Goal: Task Accomplishment & Management: Manage account settings

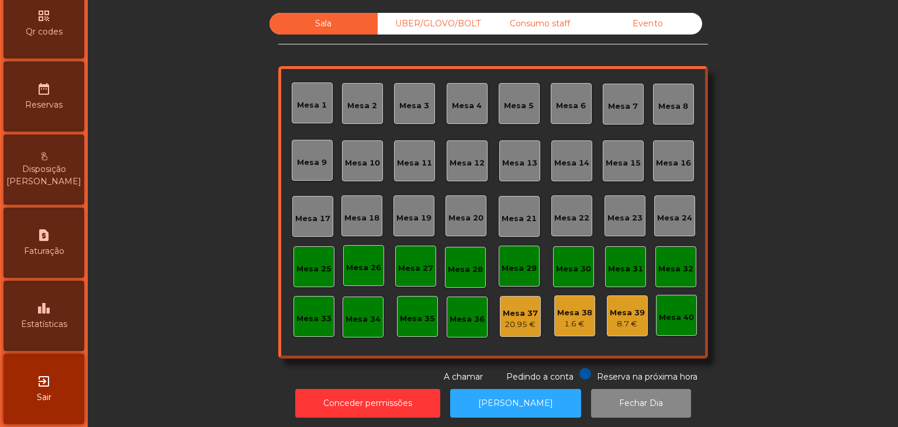
scroll to position [369, 0]
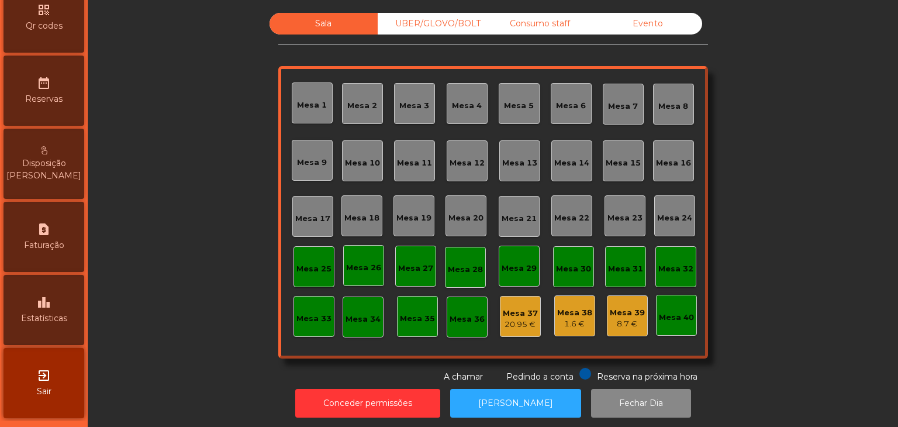
click at [51, 398] on div "exit_to_app Sair" at bounding box center [44, 383] width 81 height 70
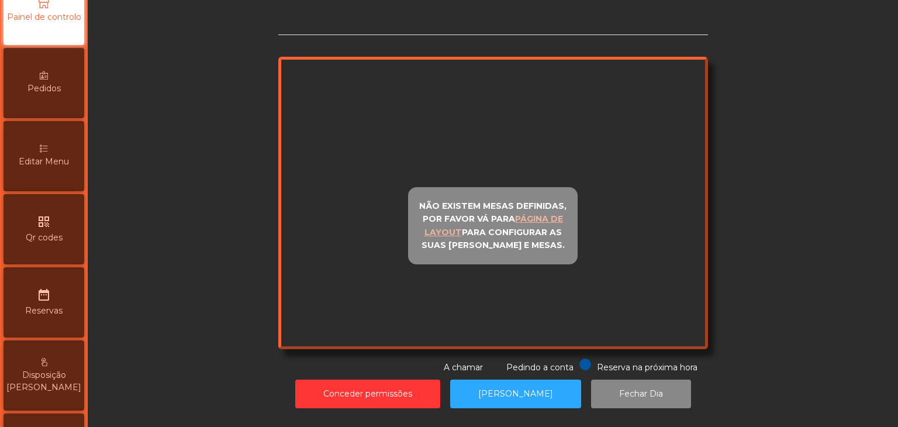
scroll to position [369, 0]
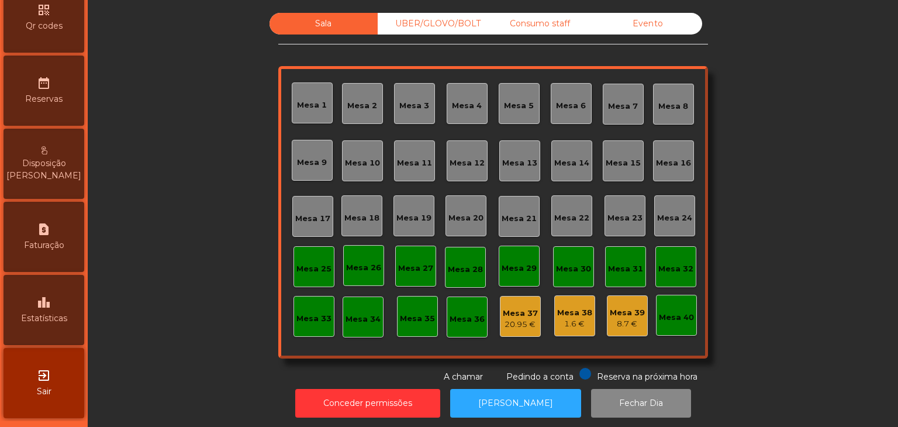
click at [53, 313] on span "Estatísticas" at bounding box center [44, 318] width 46 height 12
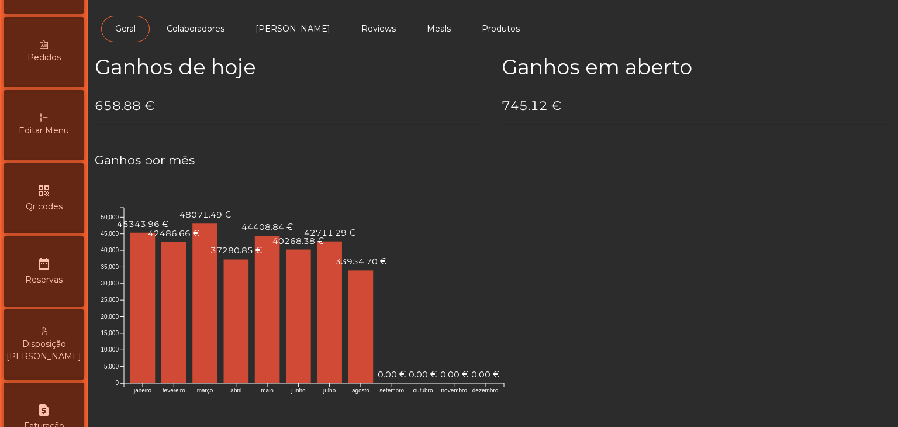
scroll to position [18, 0]
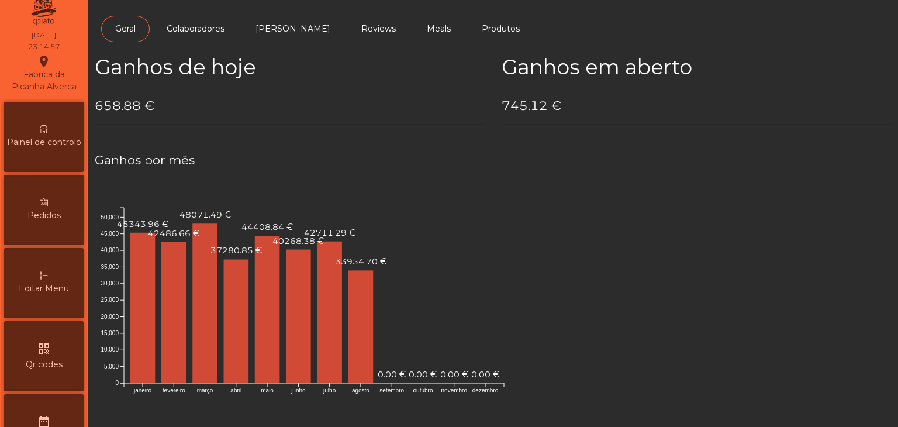
click at [53, 136] on div "Painel de controlo" at bounding box center [44, 137] width 81 height 70
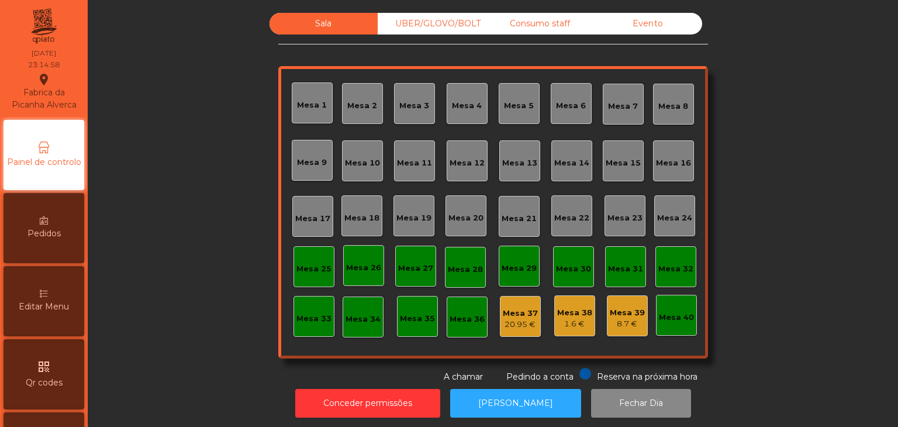
drag, startPoint x: 442, startPoint y: 15, endPoint x: 529, endPoint y: 29, distance: 88.2
click at [443, 15] on div "UBER/GLOVO/BOLT" at bounding box center [432, 24] width 108 height 22
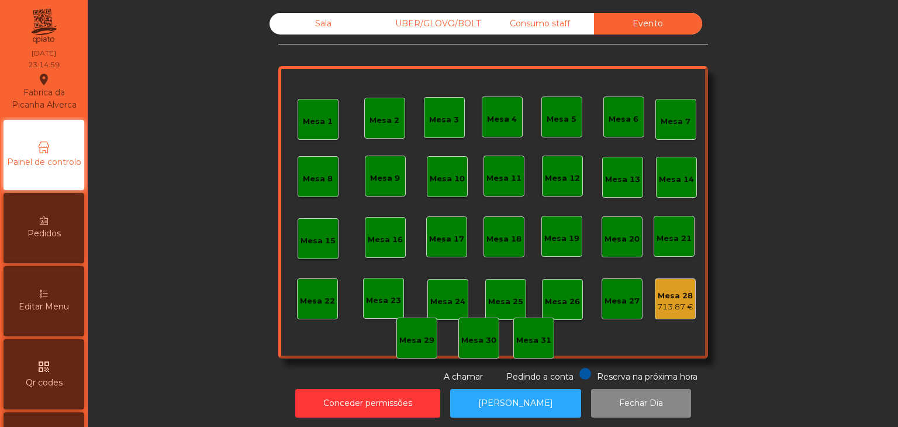
click at [538, 26] on div "Consumo staff" at bounding box center [540, 24] width 108 height 22
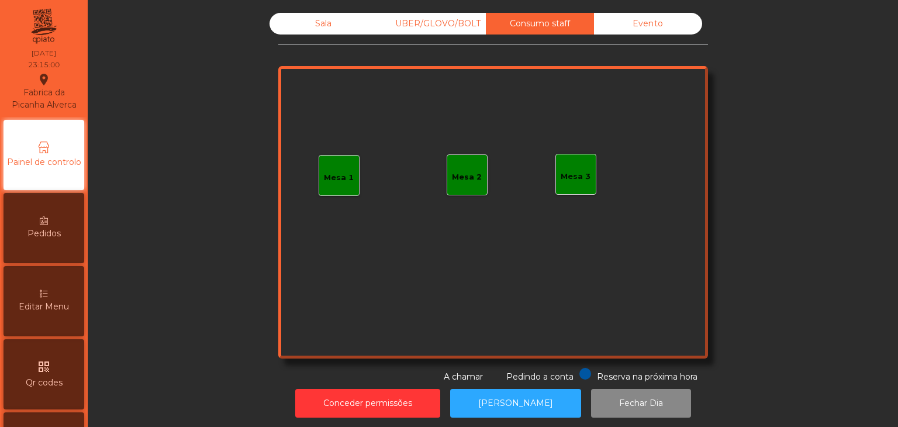
click at [629, 22] on div "Evento" at bounding box center [648, 24] width 108 height 22
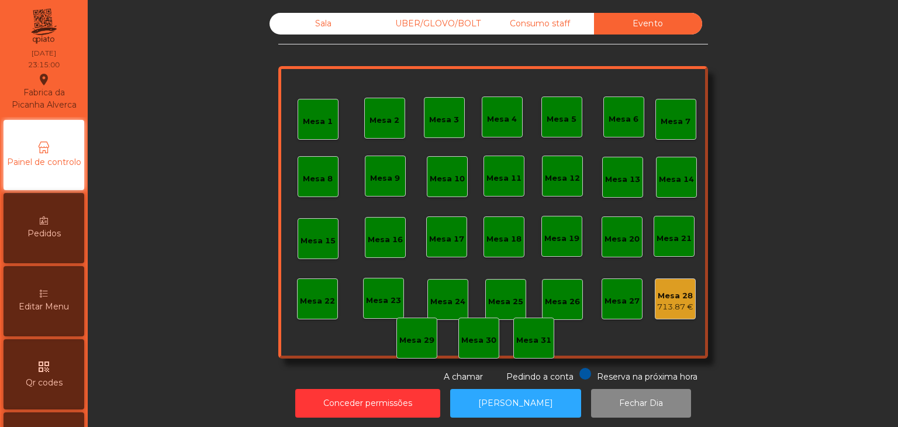
click at [679, 304] on div "713.87 €" at bounding box center [675, 307] width 36 height 12
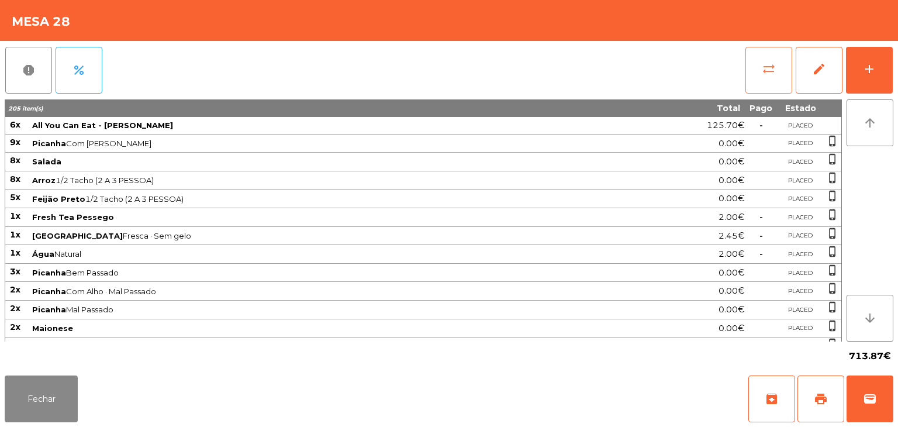
click at [769, 82] on button "sync_alt" at bounding box center [768, 70] width 47 height 47
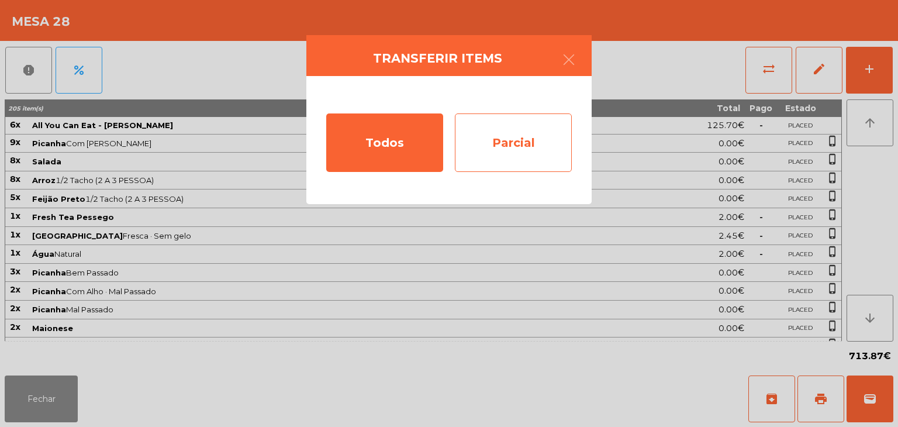
click at [504, 152] on div "Parcial" at bounding box center [513, 142] width 117 height 58
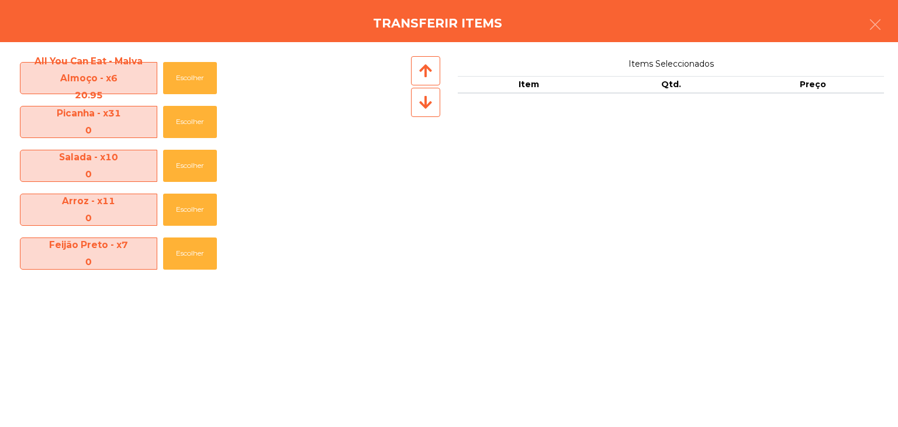
click at [196, 96] on div "All You Can Eat - Malva Almoço - x6 20.95 Escolher" at bounding box center [211, 78] width 394 height 44
click at [192, 86] on button "Escolher" at bounding box center [190, 78] width 54 height 32
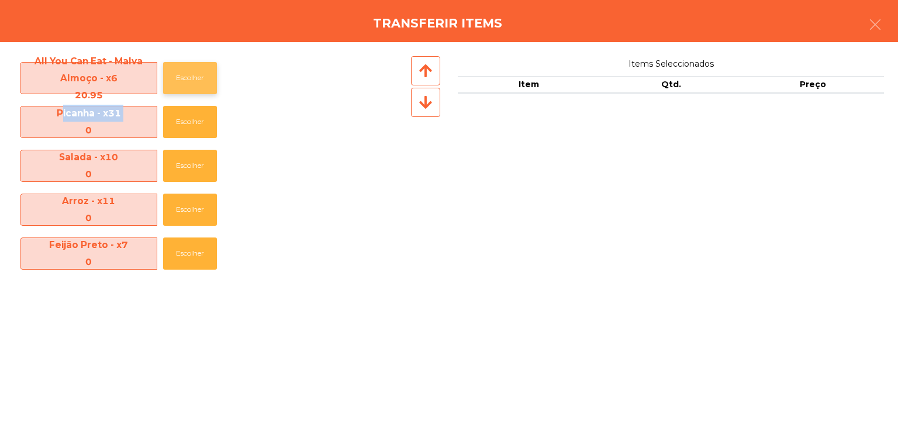
click at [192, 86] on button "Escolher" at bounding box center [190, 78] width 54 height 32
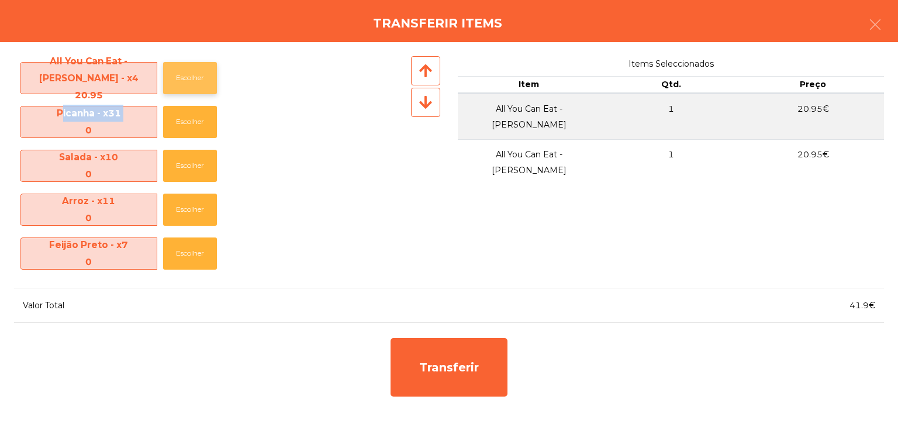
click at [192, 86] on button "Escolher" at bounding box center [190, 78] width 54 height 32
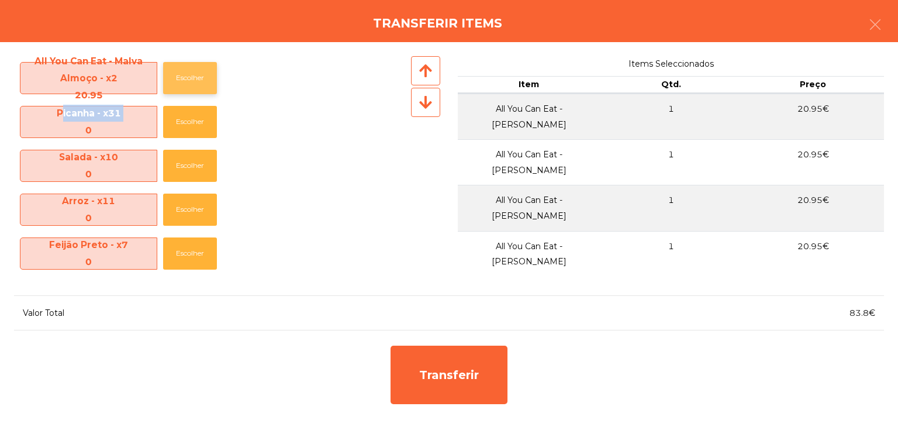
click at [192, 86] on button "Escolher" at bounding box center [190, 78] width 54 height 32
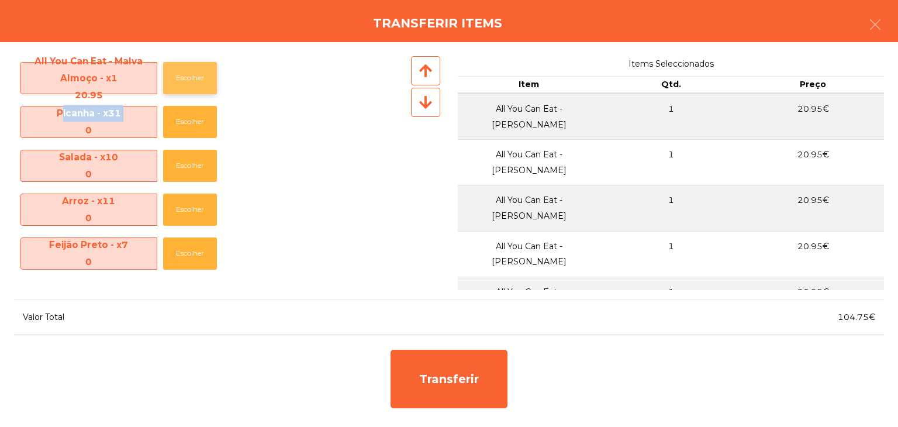
click at [191, 85] on button "Escolher" at bounding box center [190, 78] width 54 height 32
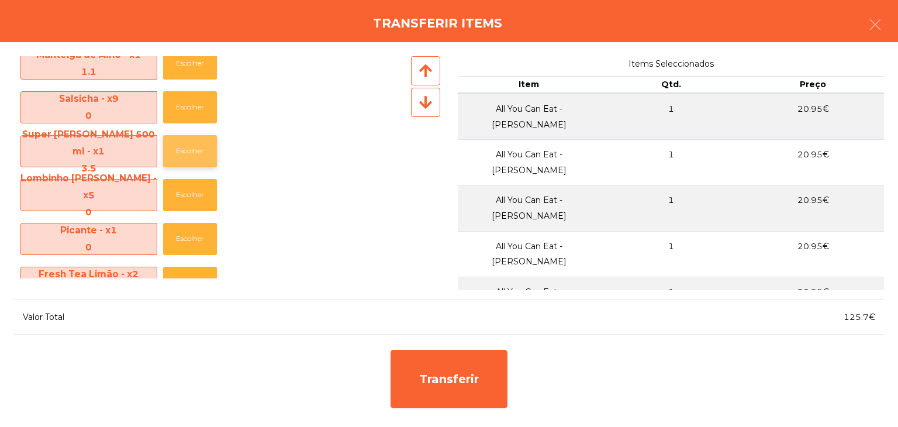
click at [199, 158] on button "Escolher" at bounding box center [190, 151] width 54 height 32
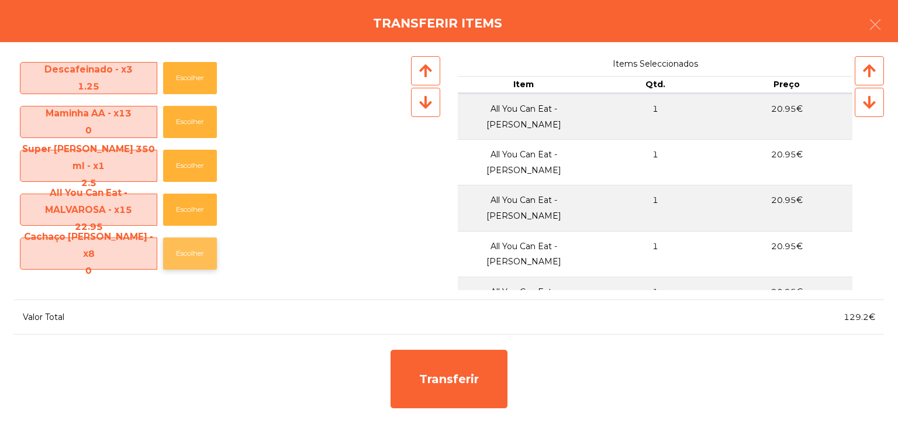
scroll to position [935, 0]
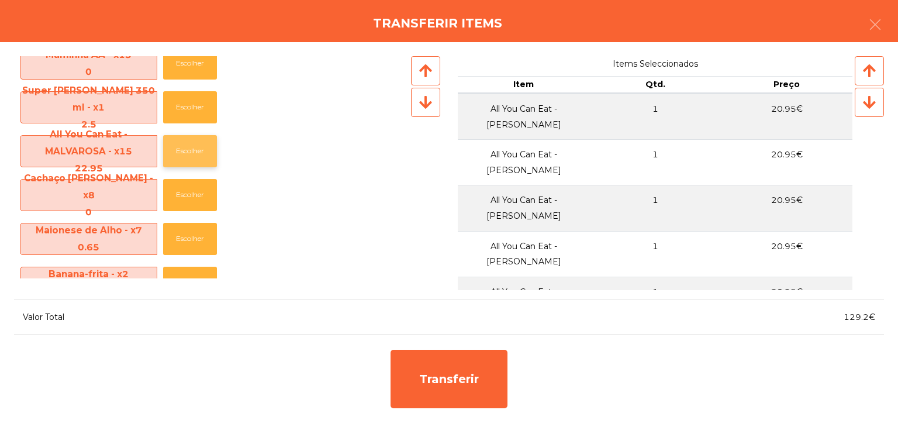
click at [203, 158] on button "Escolher" at bounding box center [190, 151] width 54 height 32
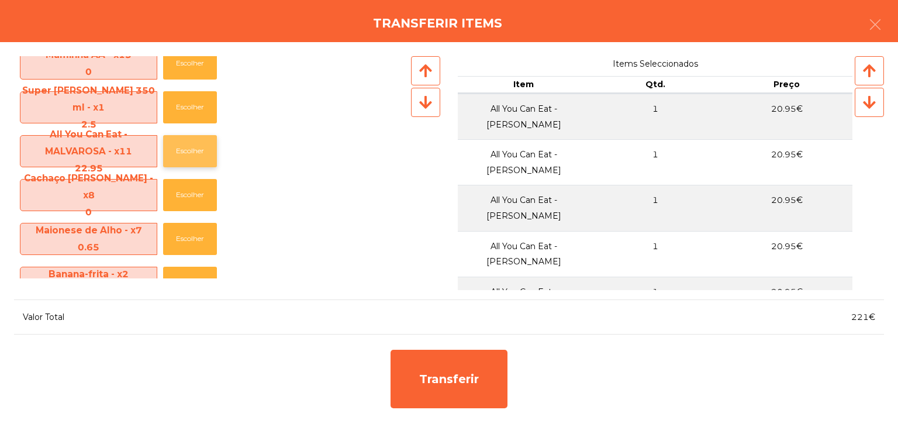
click at [203, 158] on button "Escolher" at bounding box center [190, 151] width 54 height 32
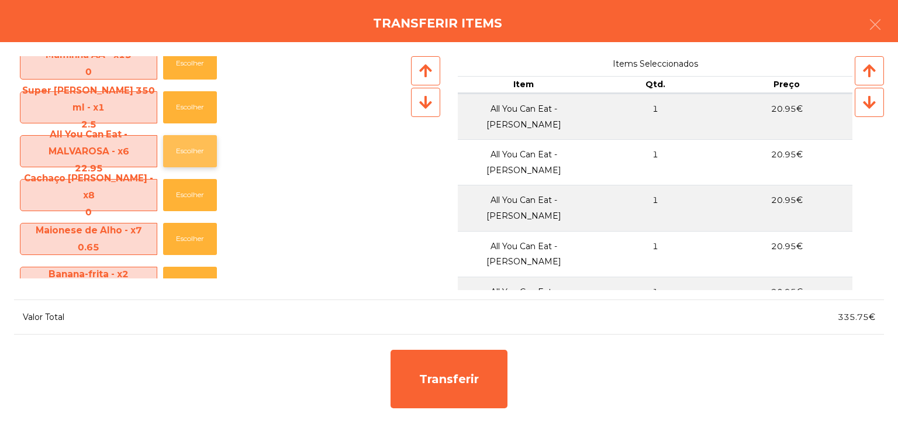
click at [203, 158] on button "Escolher" at bounding box center [190, 151] width 54 height 32
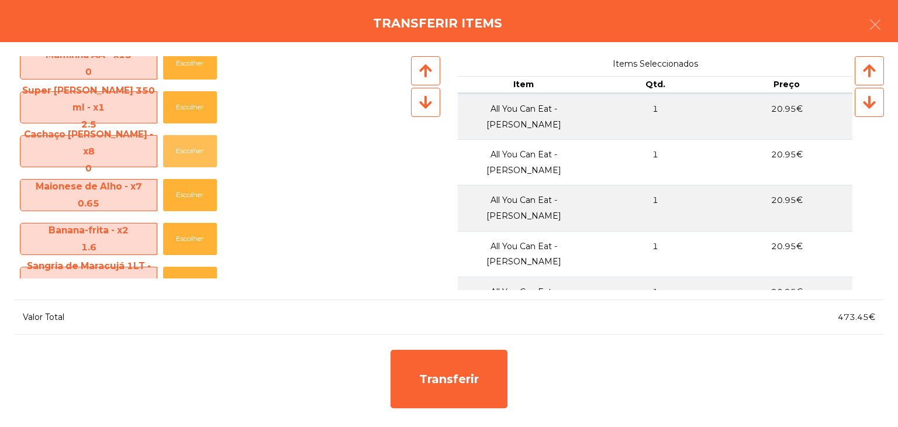
click at [203, 158] on button "Escolher" at bounding box center [190, 151] width 54 height 32
click at [199, 274] on button "Escolher" at bounding box center [190, 283] width 54 height 32
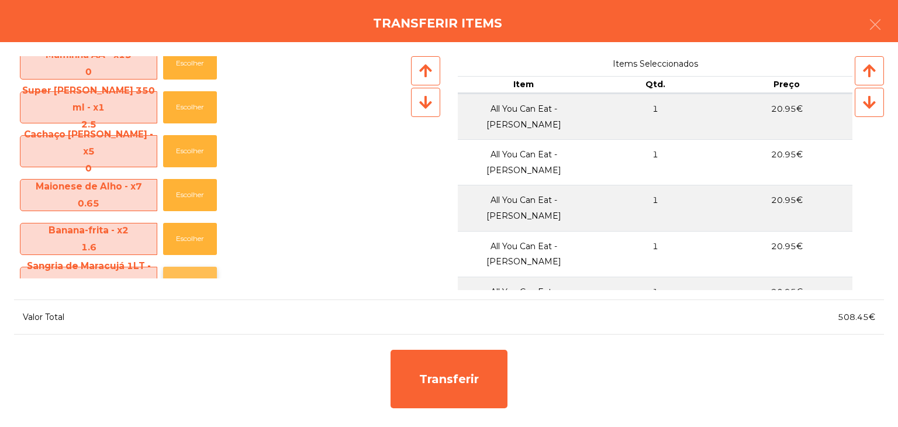
click at [199, 274] on button "Escolher" at bounding box center [190, 283] width 54 height 32
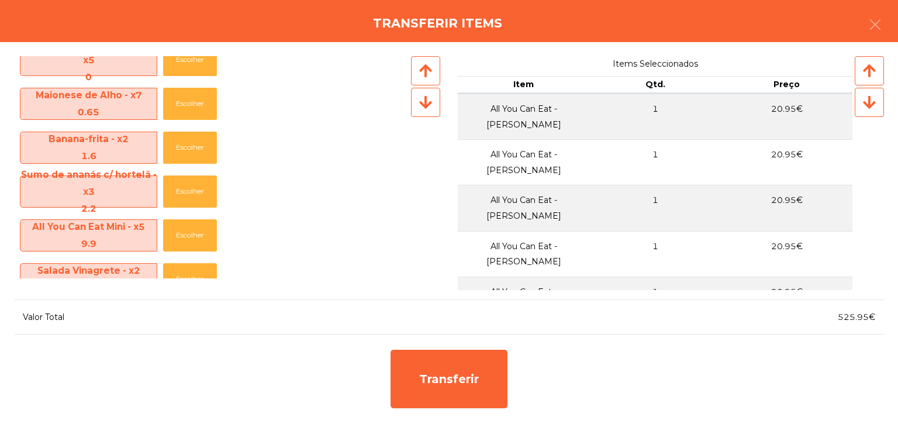
scroll to position [1052, 0]
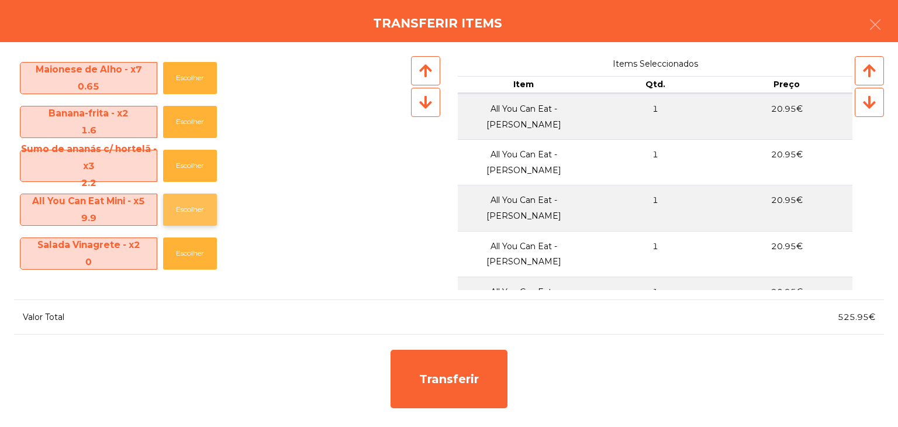
click at [186, 207] on button "Escolher" at bounding box center [190, 209] width 54 height 32
click at [186, 206] on button "Escolher" at bounding box center [190, 209] width 54 height 32
click at [176, 151] on button "Escolher" at bounding box center [190, 166] width 54 height 32
click at [179, 157] on button "Escolher" at bounding box center [190, 166] width 54 height 32
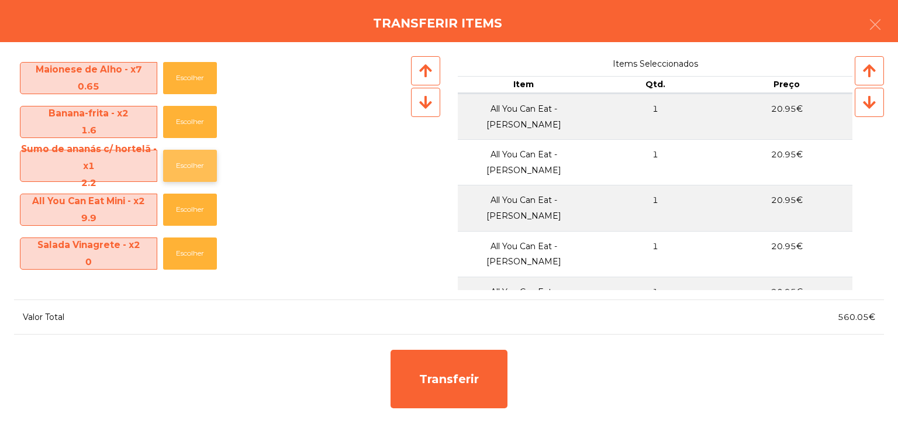
click at [181, 161] on button "Escolher" at bounding box center [190, 166] width 54 height 32
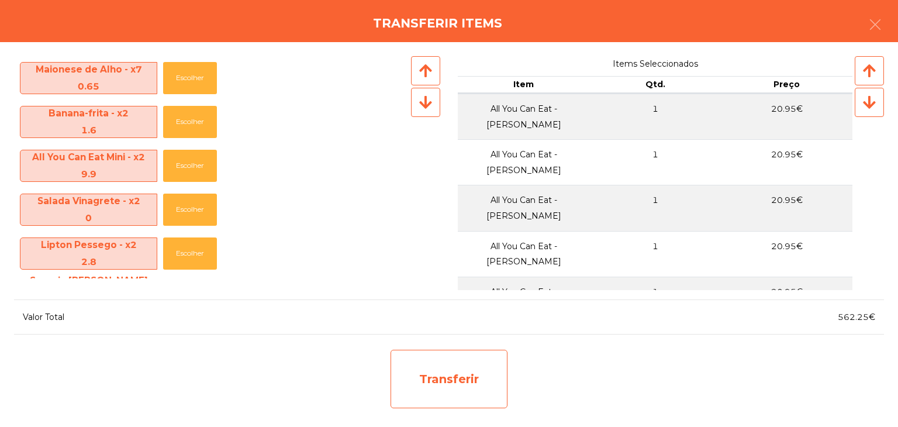
click at [454, 371] on div "Transferir" at bounding box center [448, 378] width 117 height 58
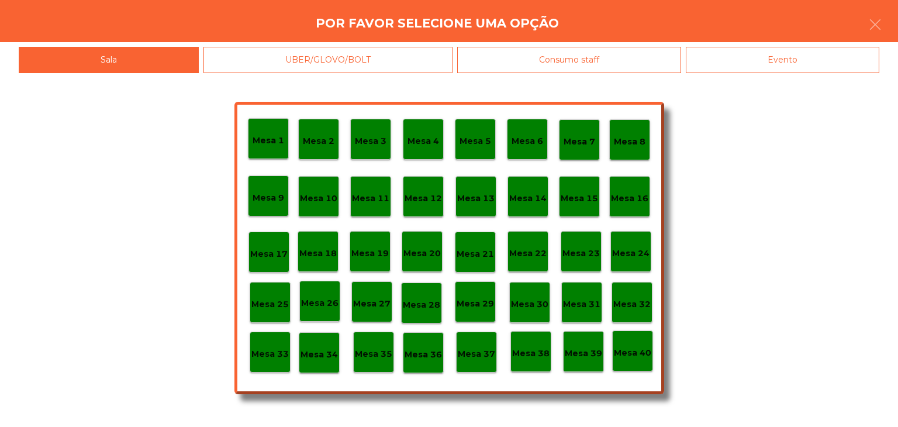
click at [464, 310] on div "Mesa 29" at bounding box center [475, 301] width 41 height 41
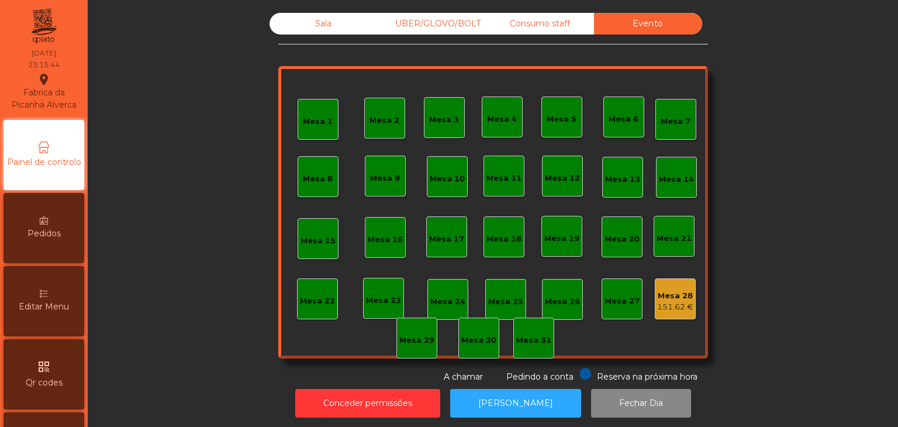
click at [684, 291] on div "Mesa 28" at bounding box center [675, 296] width 36 height 12
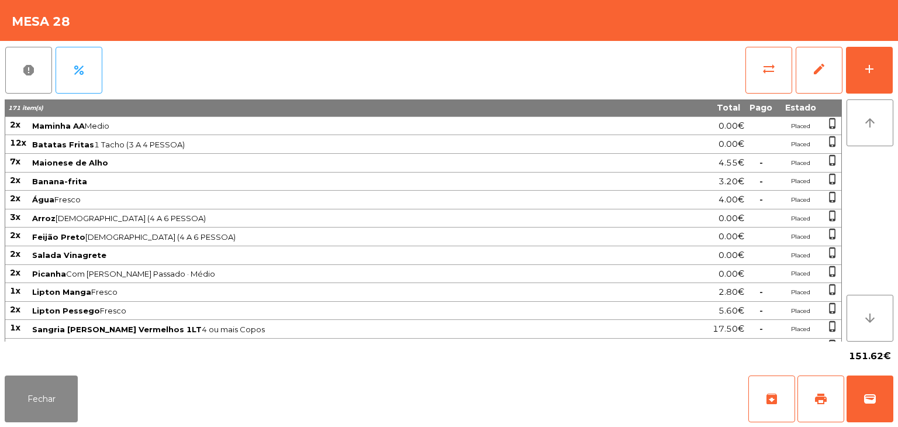
scroll to position [968, 0]
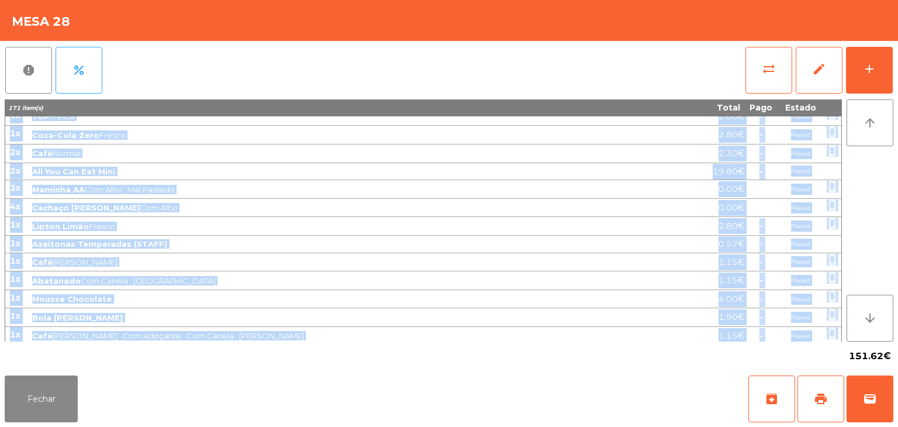
drag, startPoint x: 12, startPoint y: 124, endPoint x: 809, endPoint y: 331, distance: 823.4
copy tbody "6l Ipsumdo Sit Amet · Conse 2.40€ Adipis elits_doeius 1t Incidi 5.21€ Utlabo et…"
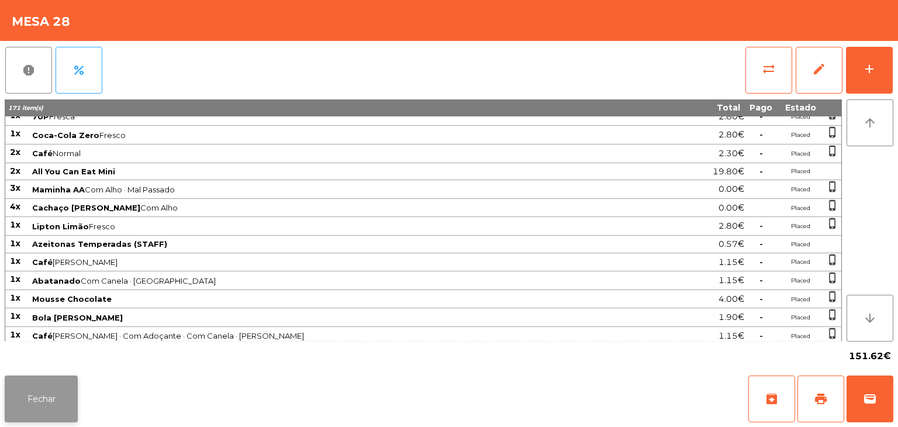
click at [37, 395] on button "Fechar" at bounding box center [41, 398] width 73 height 47
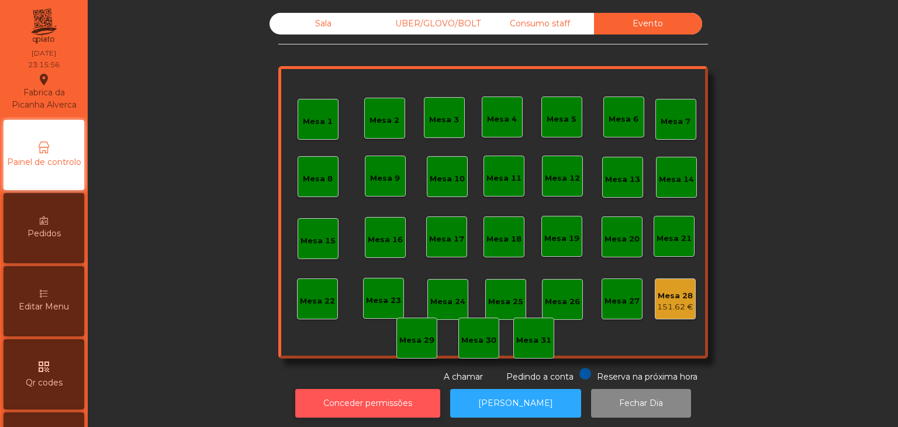
click at [402, 405] on button "Conceder permissões" at bounding box center [367, 403] width 145 height 29
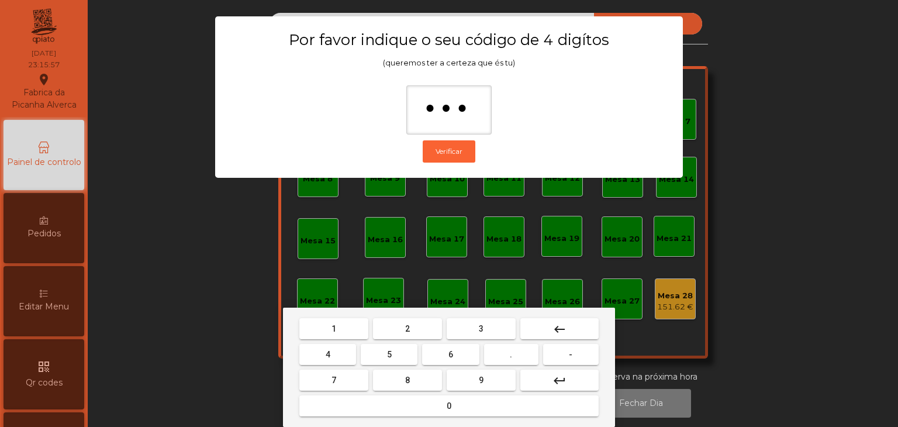
type input "****"
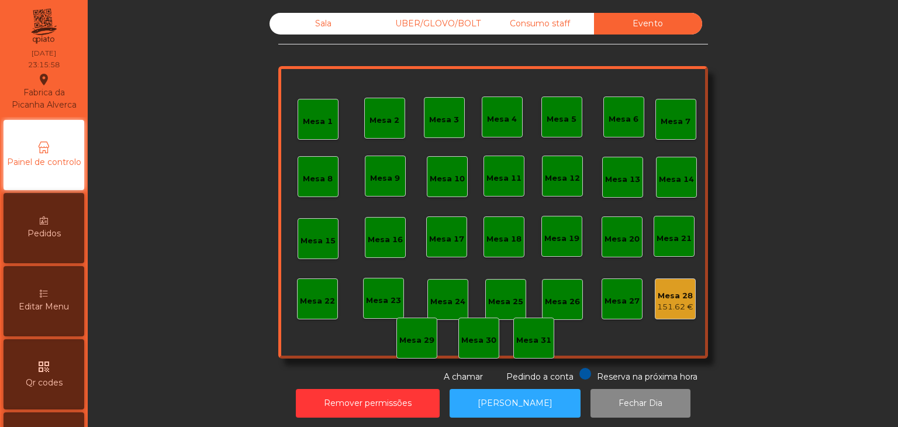
click at [660, 295] on div "Mesa 28" at bounding box center [675, 296] width 36 height 12
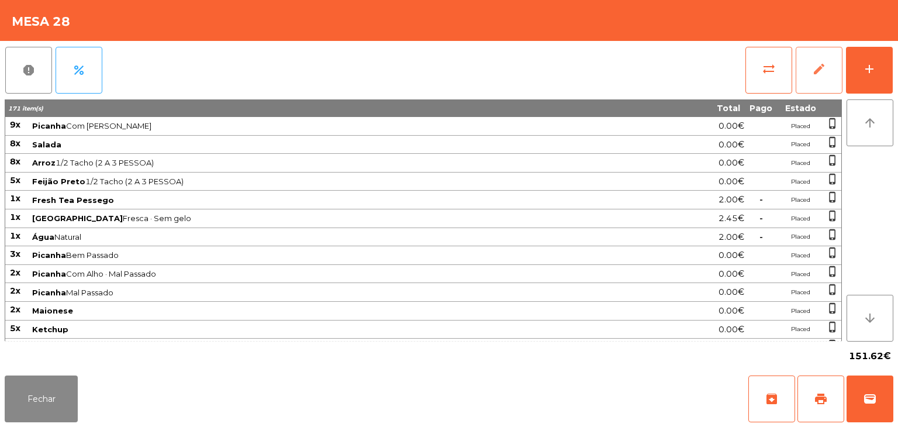
click at [808, 64] on button "edit" at bounding box center [818, 70] width 47 height 47
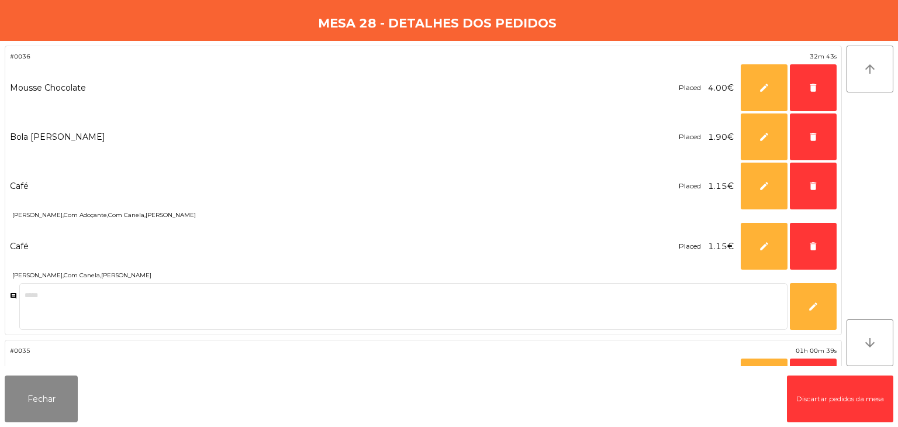
click at [833, 411] on button "Discartar pedidos da mesa" at bounding box center [840, 398] width 106 height 47
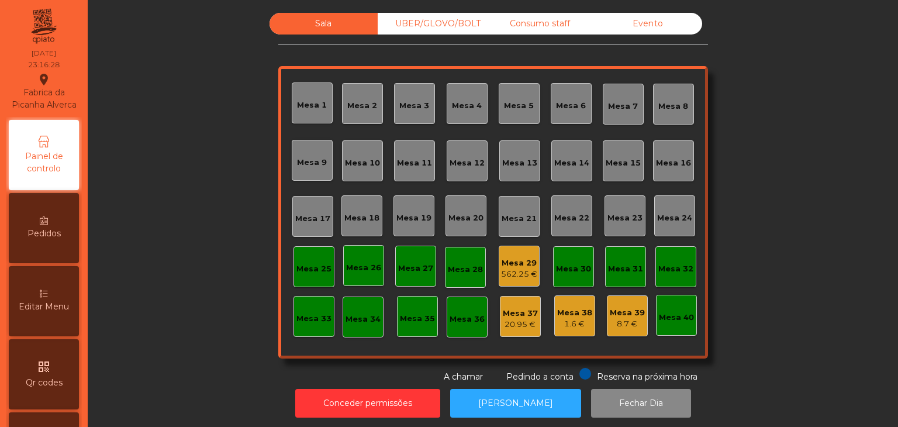
click at [505, 271] on div "562.25 €" at bounding box center [519, 274] width 36 height 12
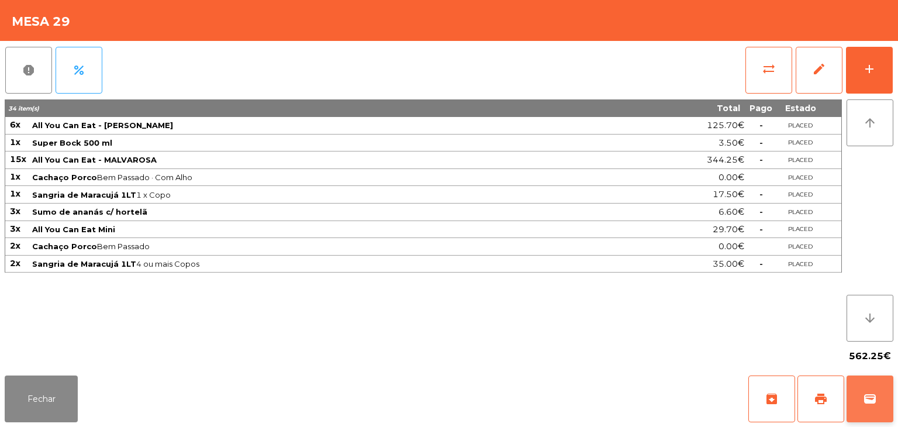
click at [877, 404] on button "wallet" at bounding box center [869, 398] width 47 height 47
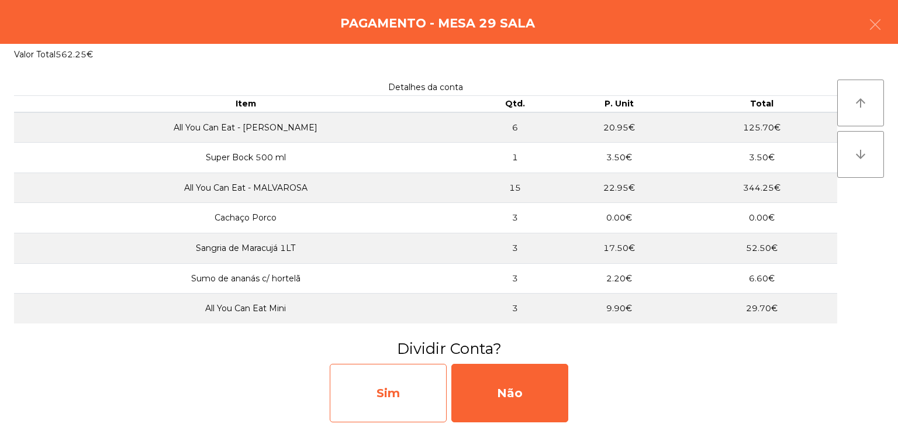
click at [407, 390] on div "Sim" at bounding box center [388, 393] width 117 height 58
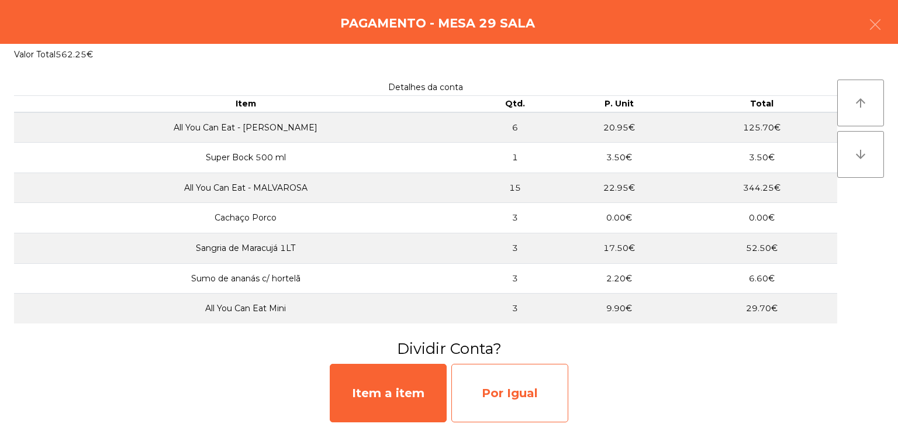
click at [514, 390] on div "Por Igual" at bounding box center [509, 393] width 117 height 58
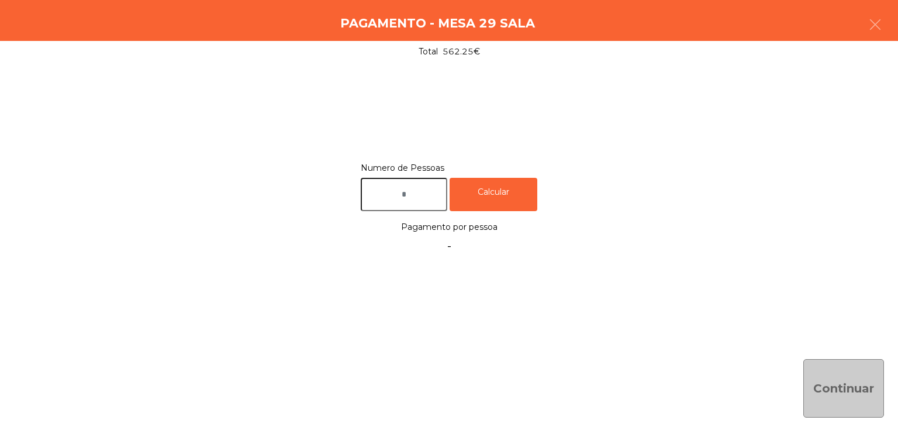
click at [425, 171] on label "Numero de Pessoas" at bounding box center [449, 168] width 176 height 16
click at [424, 189] on input "text" at bounding box center [404, 194] width 86 height 33
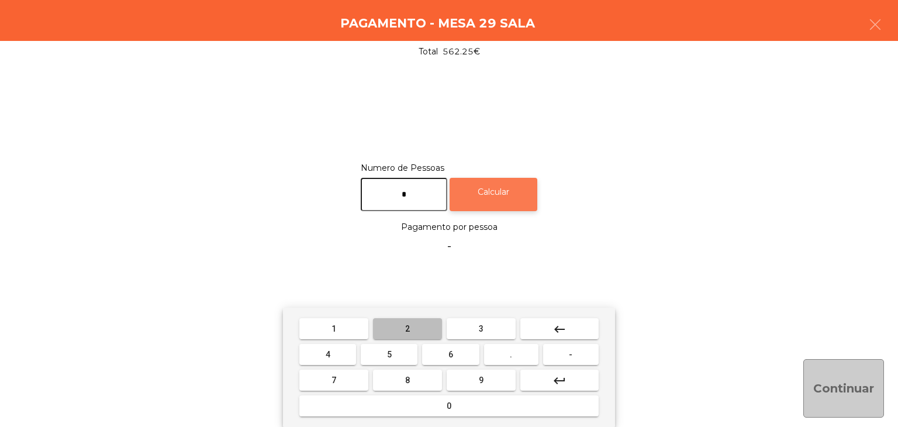
type input "*"
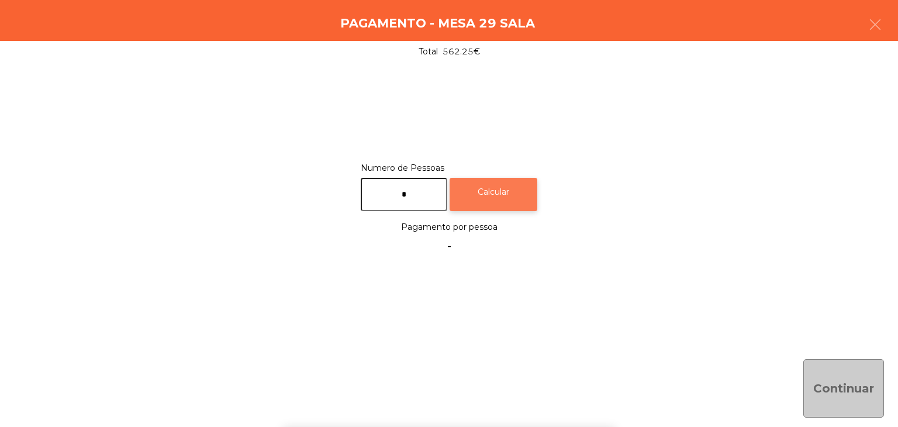
click at [515, 210] on div "Calcular" at bounding box center [493, 194] width 88 height 33
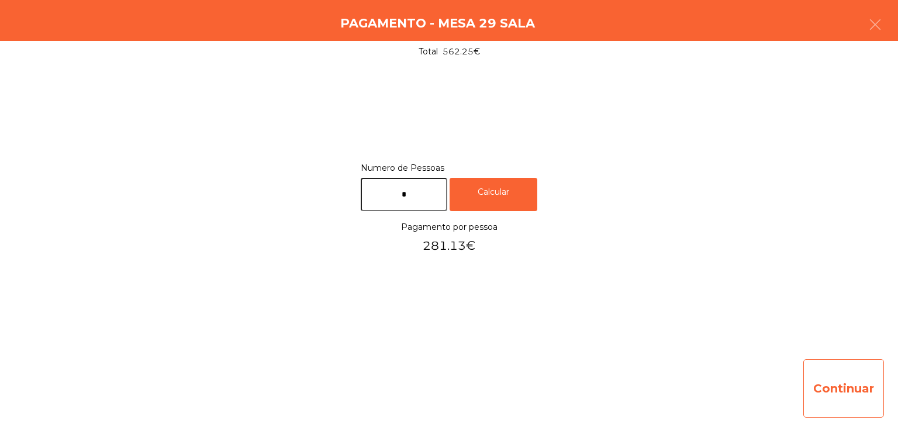
drag, startPoint x: 802, startPoint y: 382, endPoint x: 820, endPoint y: 388, distance: 19.0
click at [802, 383] on div "Continuar" at bounding box center [449, 387] width 898 height 77
click at [820, 388] on button "Continuar" at bounding box center [843, 388] width 81 height 58
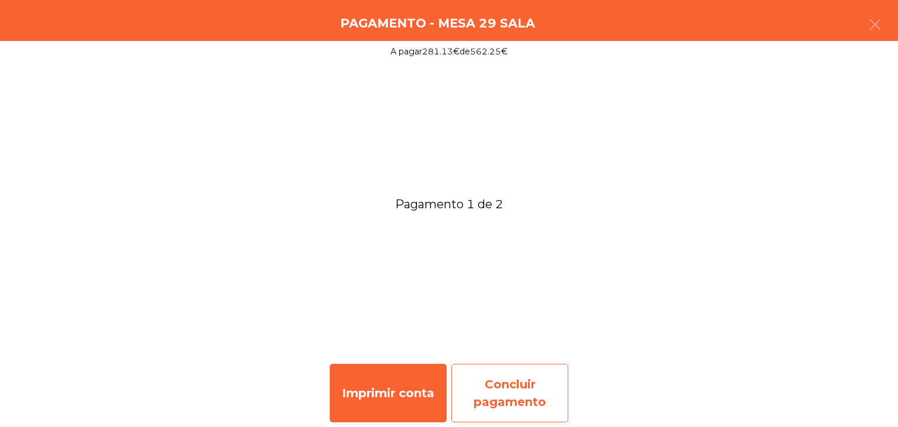
click at [559, 399] on div "Imprimir conta Concluir pagamento" at bounding box center [449, 393] width 898 height 68
click at [507, 382] on div "Concluir pagamento" at bounding box center [509, 393] width 117 height 58
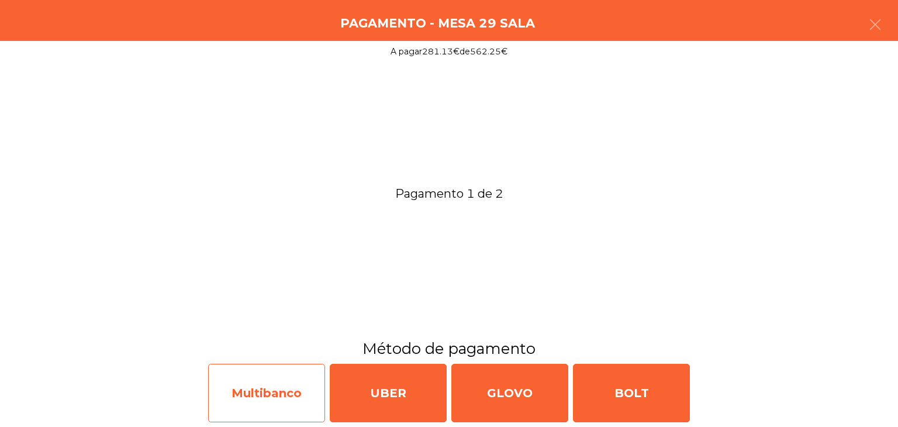
click at [280, 371] on div "Multibanco" at bounding box center [266, 393] width 117 height 58
select select "**"
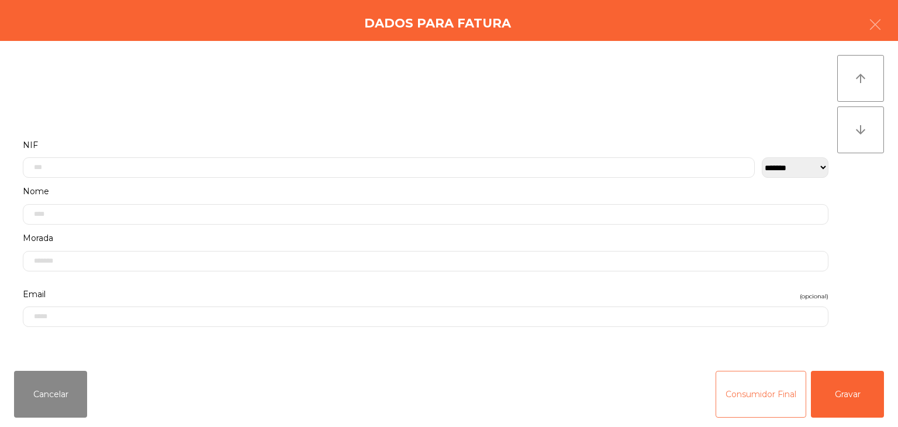
click at [755, 386] on button "Consumidor Final" at bounding box center [760, 394] width 91 height 47
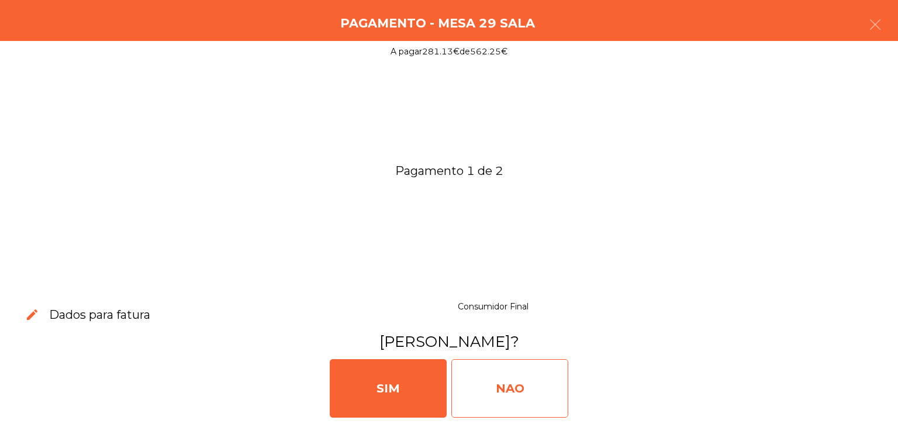
click at [510, 371] on div "NAO" at bounding box center [509, 388] width 117 height 58
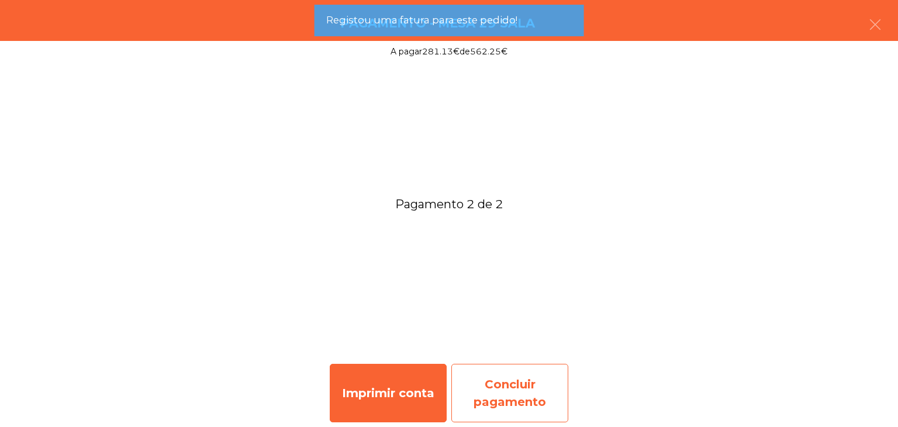
click at [511, 365] on div "Concluir pagamento" at bounding box center [509, 393] width 117 height 58
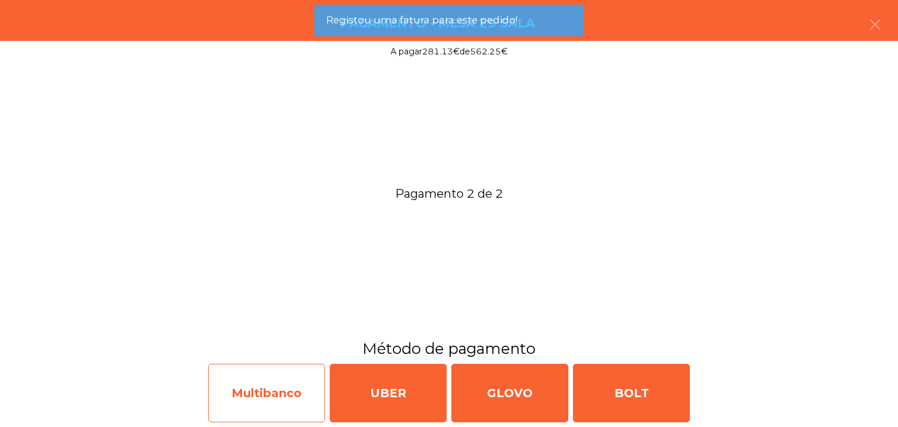
click at [268, 377] on div "Multibanco" at bounding box center [266, 393] width 117 height 58
select select "**"
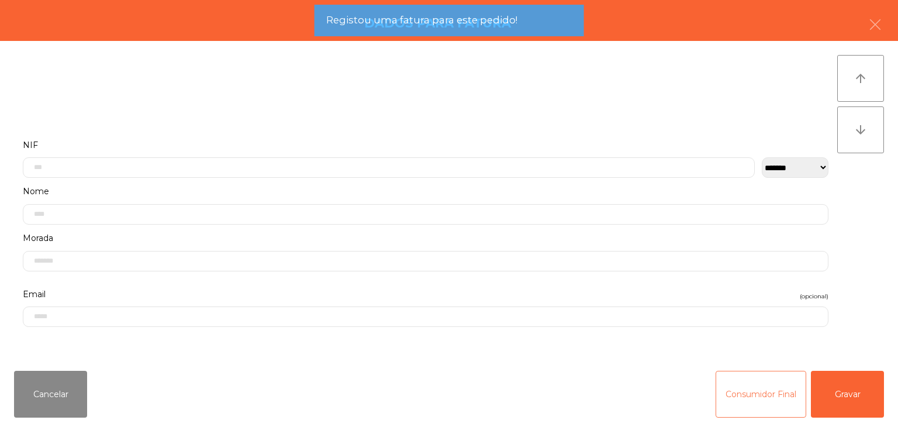
click at [735, 384] on button "Consumidor Final" at bounding box center [760, 394] width 91 height 47
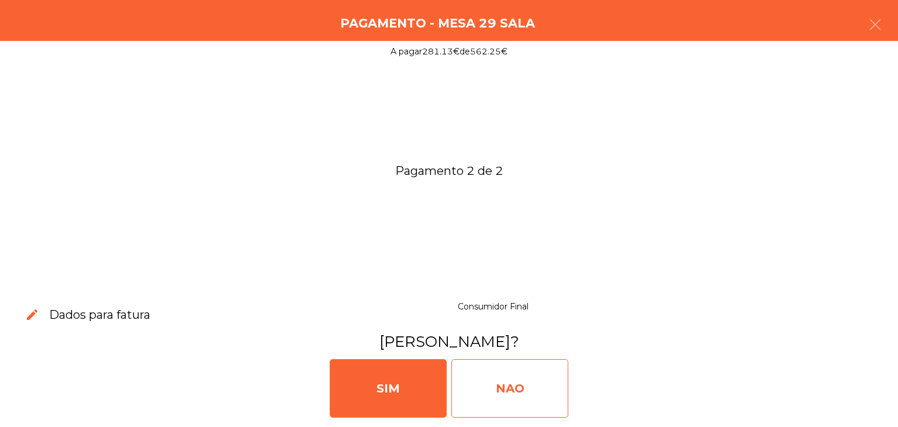
click at [504, 388] on div "NAO" at bounding box center [509, 388] width 117 height 58
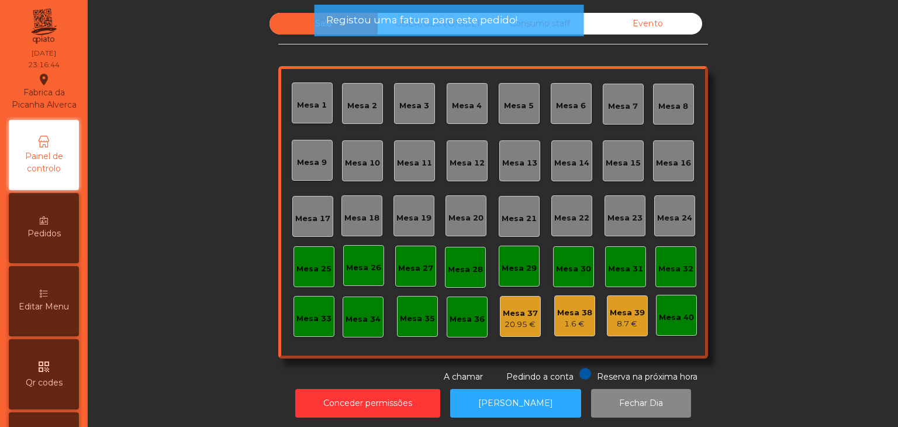
click at [430, 36] on div "Registou uma fatura para este pedido!" at bounding box center [448, 21] width 269 height 32
click at [417, 14] on span "Registou uma fatura para este pedido!" at bounding box center [421, 20] width 191 height 15
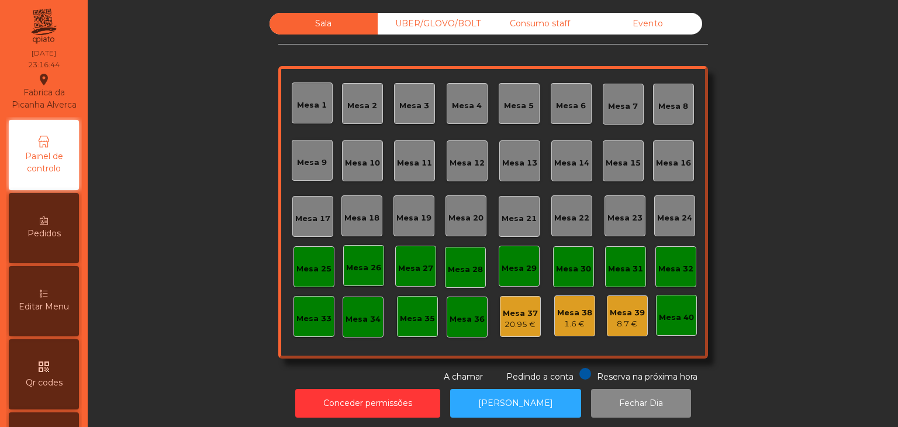
drag, startPoint x: 428, startPoint y: 27, endPoint x: 468, endPoint y: 31, distance: 39.9
click at [428, 28] on div "UBER/GLOVO/BOLT" at bounding box center [432, 24] width 108 height 22
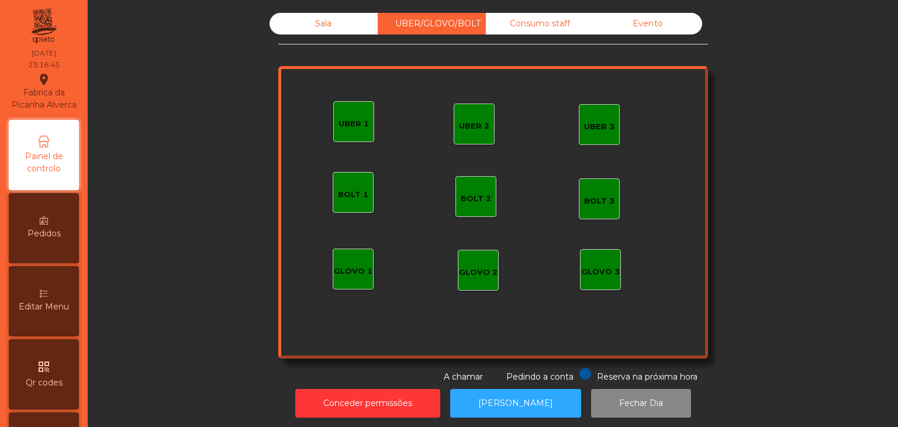
click at [496, 30] on div "Consumo staff" at bounding box center [540, 24] width 108 height 22
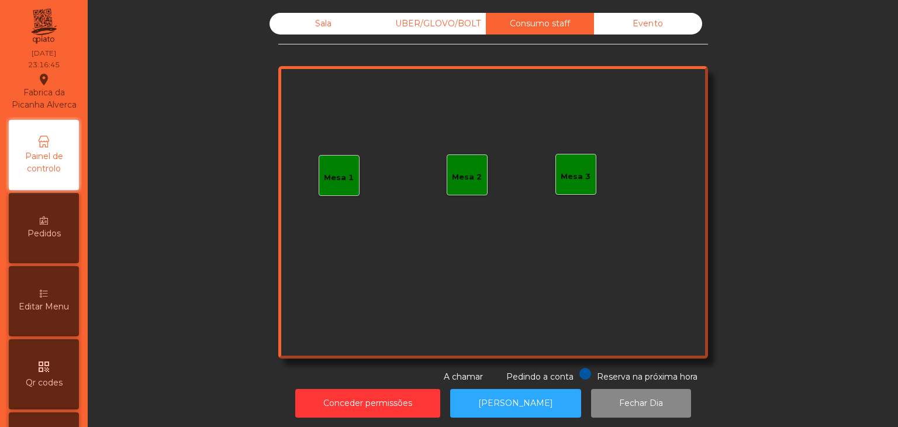
click at [644, 30] on div "Evento" at bounding box center [648, 24] width 108 height 22
